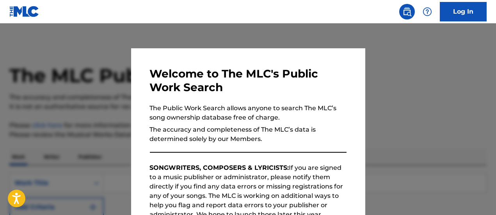
scroll to position [139, 0]
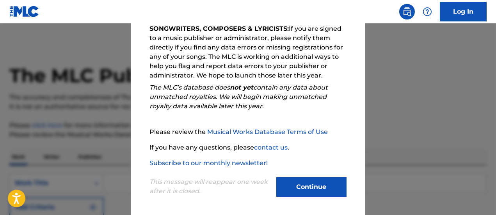
click at [308, 187] on button "Continue" at bounding box center [311, 186] width 70 height 19
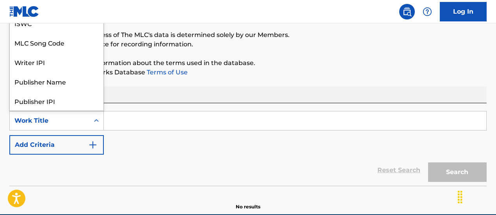
scroll to position [39, 0]
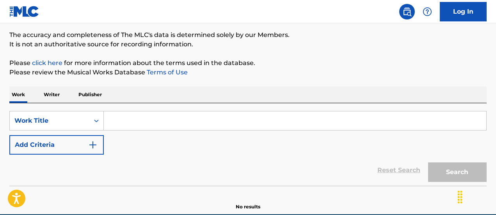
click at [56, 94] on p "Writer" at bounding box center [51, 95] width 21 height 16
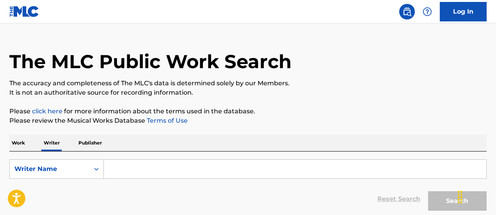
scroll to position [36, 0]
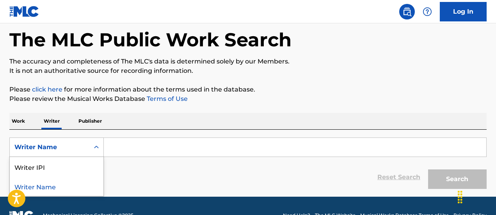
click at [51, 188] on div "Writer Name" at bounding box center [57, 186] width 94 height 19
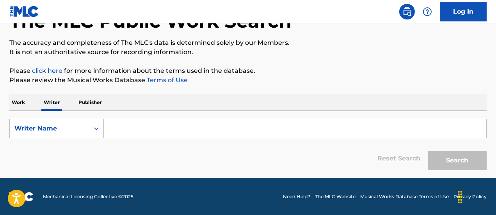
click at [94, 103] on p "Publisher" at bounding box center [90, 102] width 28 height 16
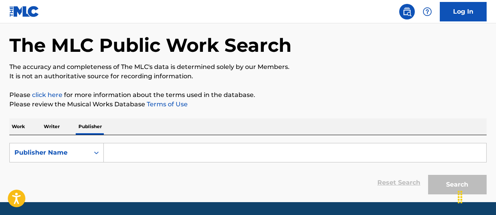
scroll to position [55, 0]
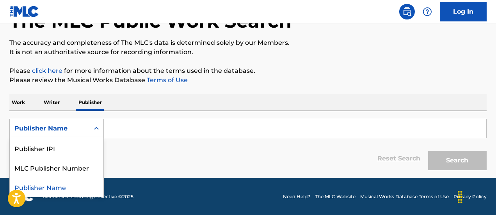
click at [191, 136] on input "Search Form" at bounding box center [295, 128] width 382 height 19
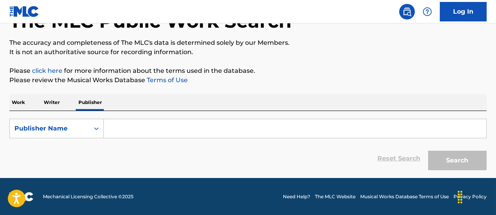
scroll to position [0, 0]
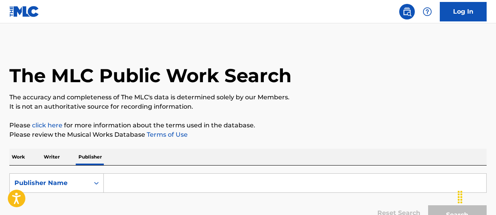
click at [406, 16] on img at bounding box center [406, 11] width 9 height 9
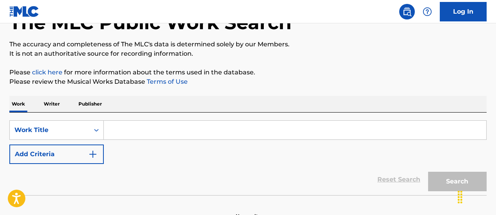
scroll to position [68, 0]
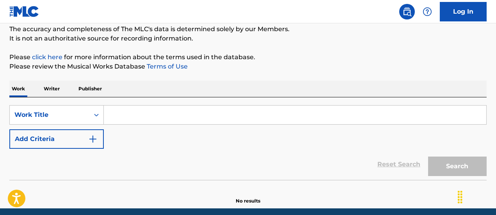
click at [102, 138] on button "Add Criteria" at bounding box center [56, 138] width 94 height 19
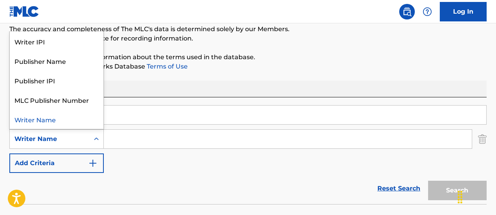
click at [40, 44] on div "Writer IPI" at bounding box center [57, 41] width 94 height 19
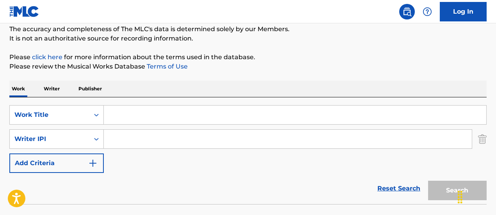
click at [196, 115] on input "Search Form" at bounding box center [295, 115] width 382 height 19
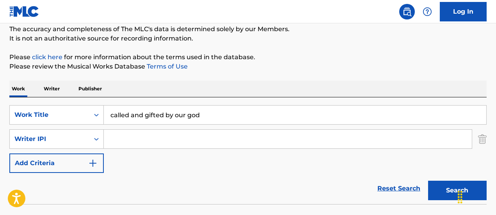
type input "called and gifted by our god"
click at [428, 181] on button "Search" at bounding box center [457, 190] width 58 height 19
click at [53, 93] on p "Writer" at bounding box center [51, 89] width 21 height 16
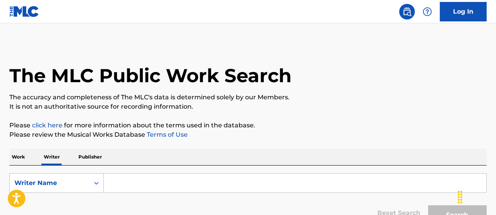
click at [141, 182] on input "Search Form" at bounding box center [295, 183] width 382 height 19
type input "n"
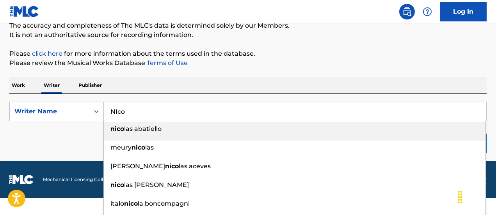
scroll to position [73, 0]
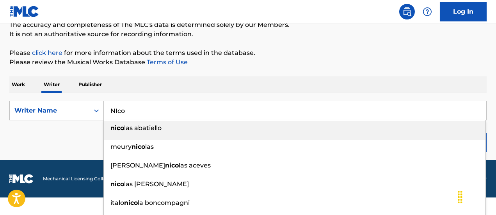
click at [94, 84] on div "The MLC Public Work Search The accuracy and completeness of The MLC's data is d…" at bounding box center [248, 63] width 496 height 186
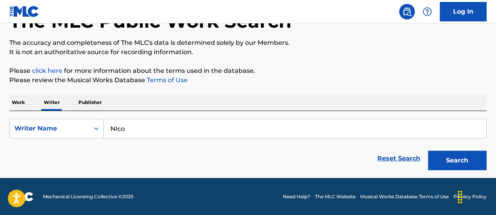
click at [147, 132] on input "NIco" at bounding box center [295, 128] width 382 height 19
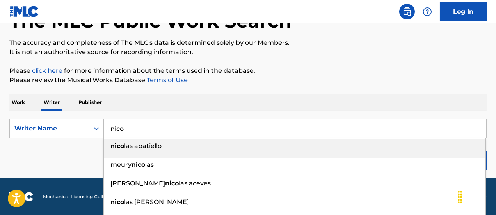
type input "nico"
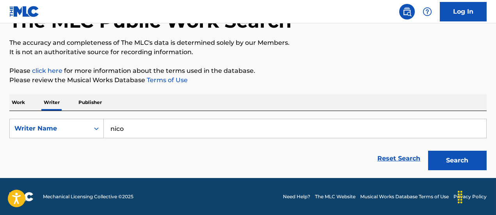
click at [461, 166] on button "Search" at bounding box center [457, 160] width 58 height 19
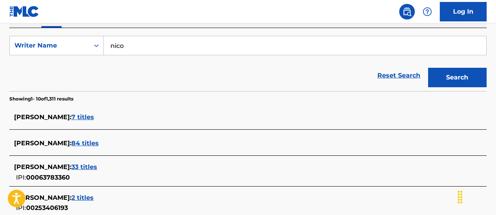
scroll to position [141, 0]
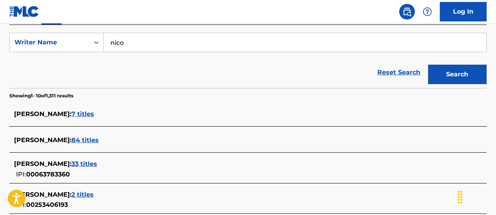
click at [71, 114] on span "7 titles" at bounding box center [82, 113] width 23 height 7
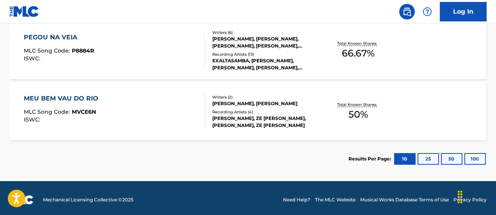
scroll to position [551, 0]
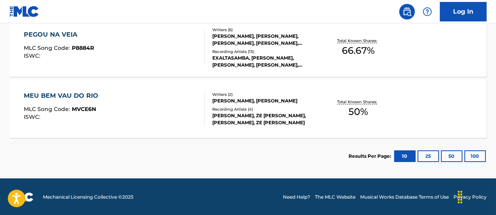
click at [428, 157] on button "25" at bounding box center [427, 156] width 21 height 12
click at [474, 156] on button "100" at bounding box center [474, 156] width 21 height 12
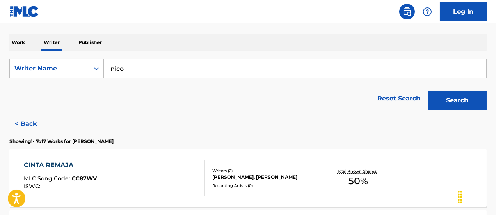
scroll to position [110, 0]
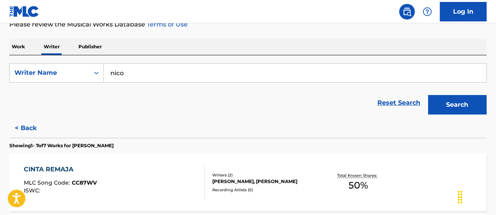
click at [25, 131] on button "< Back" at bounding box center [32, 128] width 47 height 19
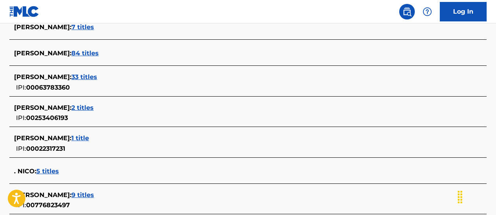
scroll to position [228, 0]
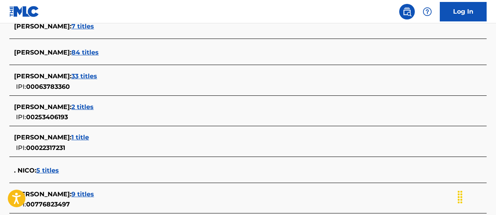
click at [71, 135] on span "1 title" at bounding box center [80, 137] width 18 height 7
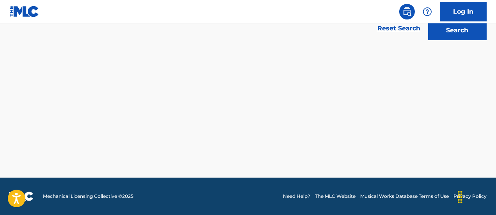
scroll to position [184, 0]
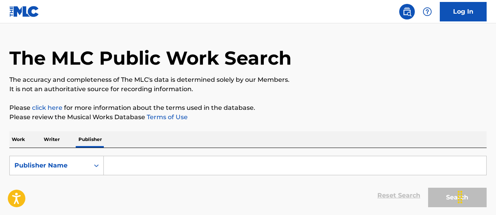
scroll to position [46, 0]
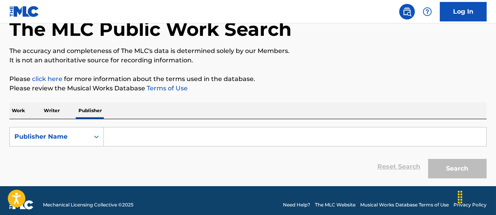
click at [50, 112] on p "Writer" at bounding box center [51, 111] width 21 height 16
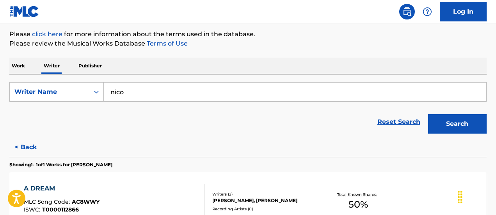
scroll to position [91, 0]
click at [150, 93] on input "nico" at bounding box center [295, 92] width 382 height 19
type input "nico Gifted"
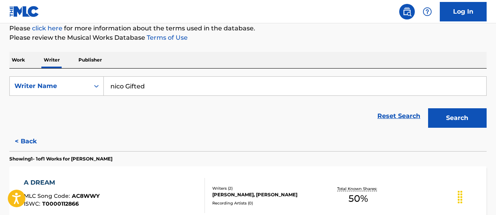
scroll to position [0, 0]
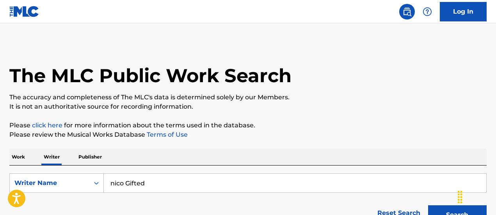
click at [19, 158] on p "Work" at bounding box center [18, 157] width 18 height 16
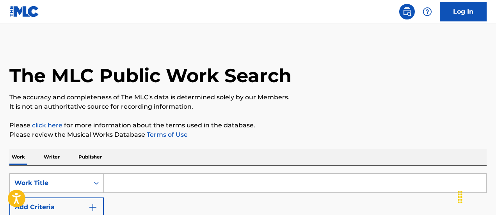
click at [146, 184] on input "Search Form" at bounding box center [295, 183] width 382 height 19
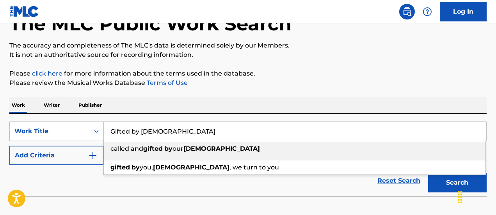
scroll to position [65, 0]
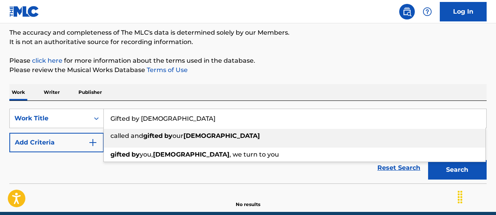
type input "Gifted by [DEMOGRAPHIC_DATA]"
click at [446, 175] on button "Search" at bounding box center [457, 169] width 58 height 19
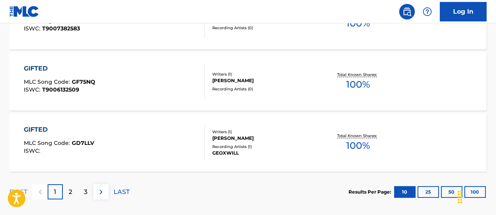
scroll to position [739, 0]
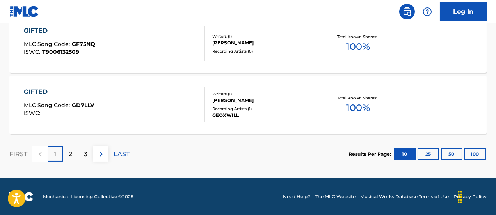
click at [429, 156] on button "25" at bounding box center [427, 155] width 21 height 12
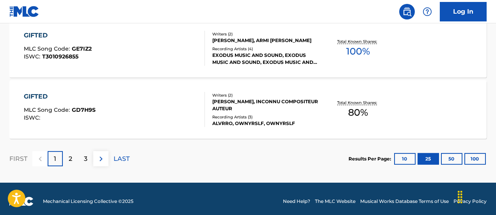
scroll to position [1657, 0]
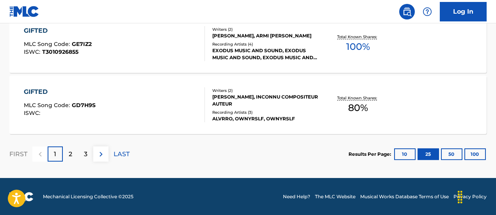
click at [476, 154] on button "100" at bounding box center [474, 155] width 21 height 12
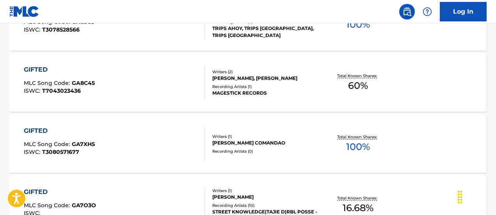
scroll to position [2233, 0]
